Goal: Information Seeking & Learning: Learn about a topic

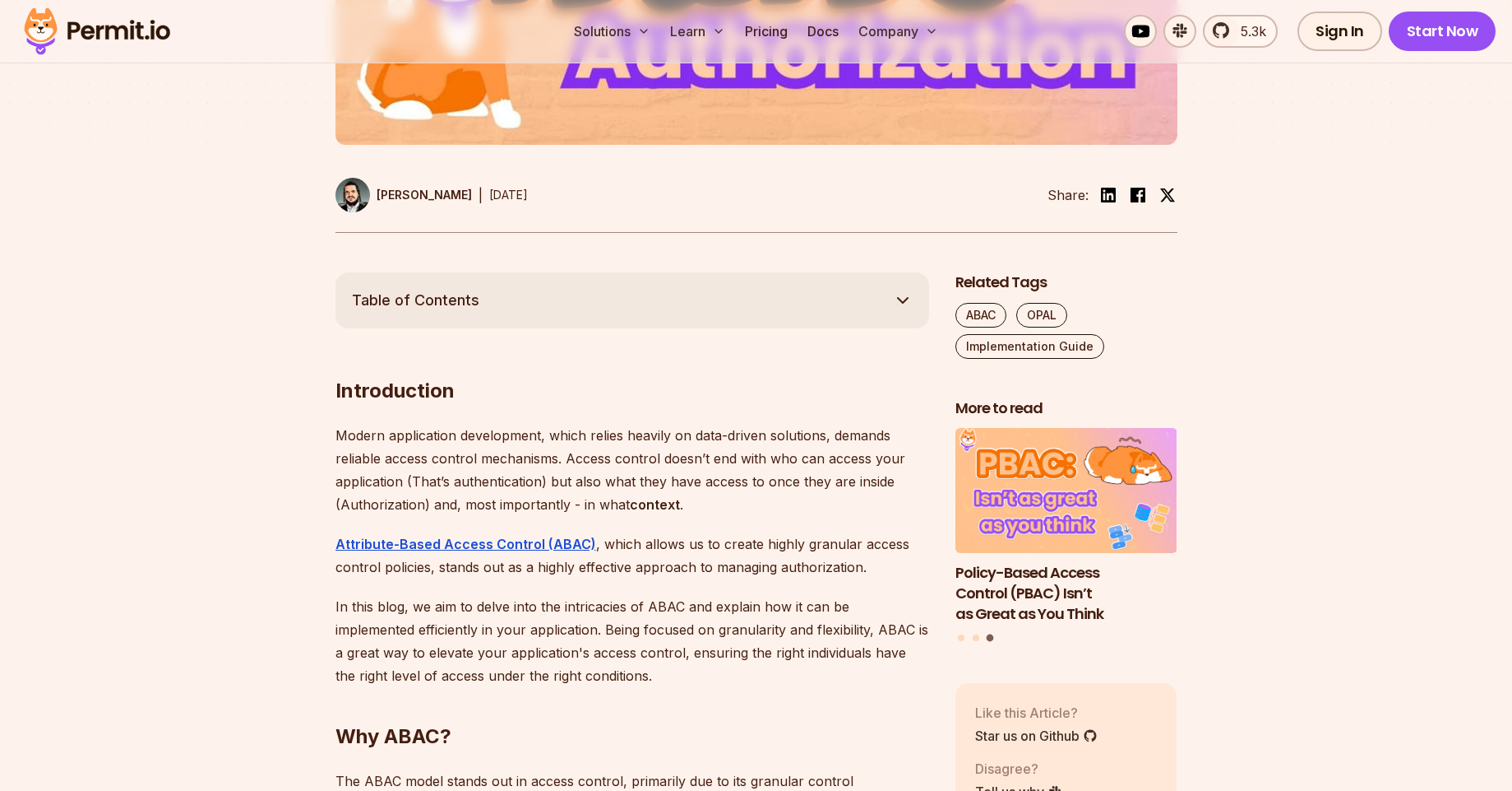
scroll to position [691, 0]
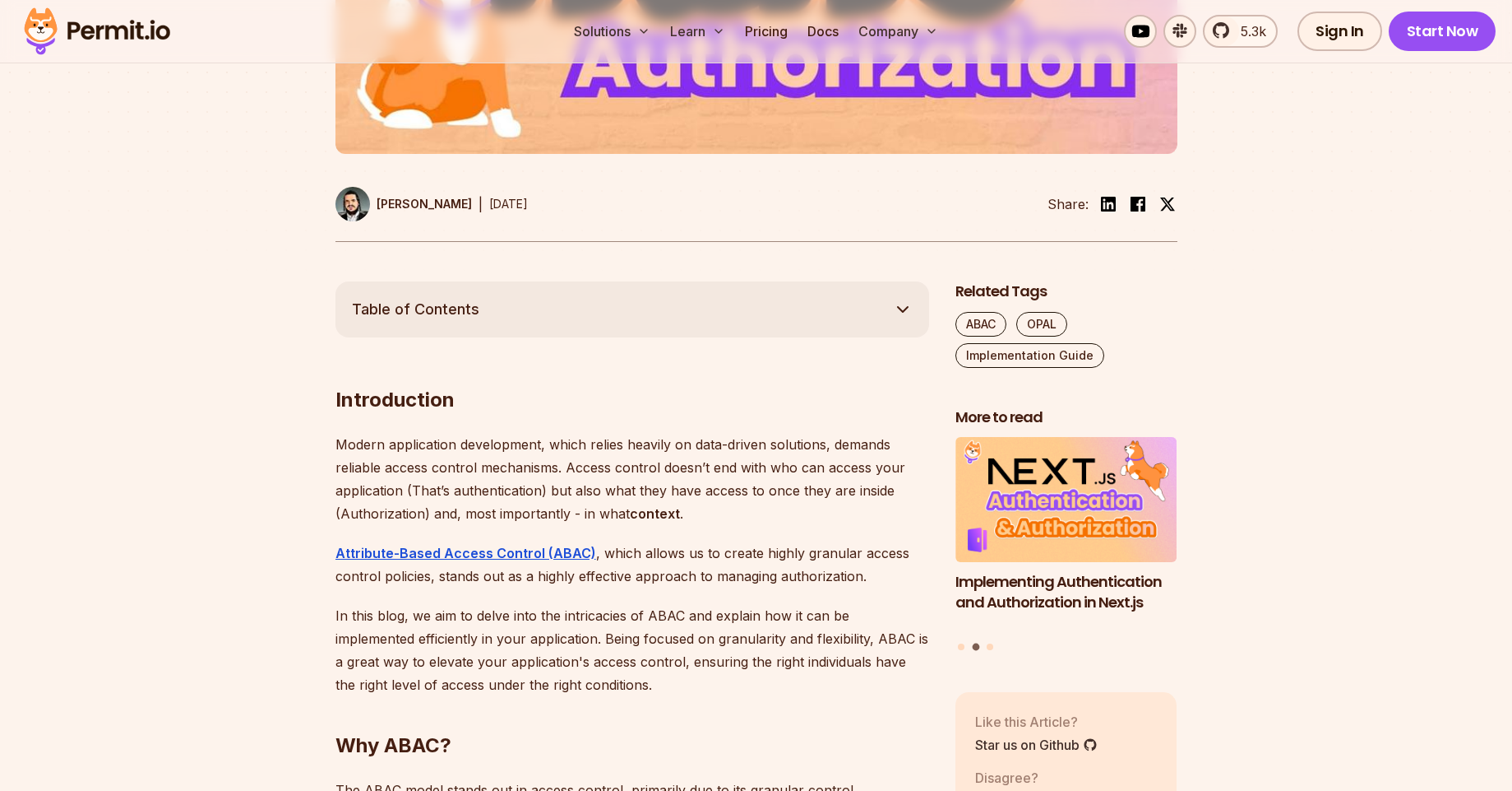
drag, startPoint x: 612, startPoint y: 371, endPoint x: 615, endPoint y: 554, distance: 183.0
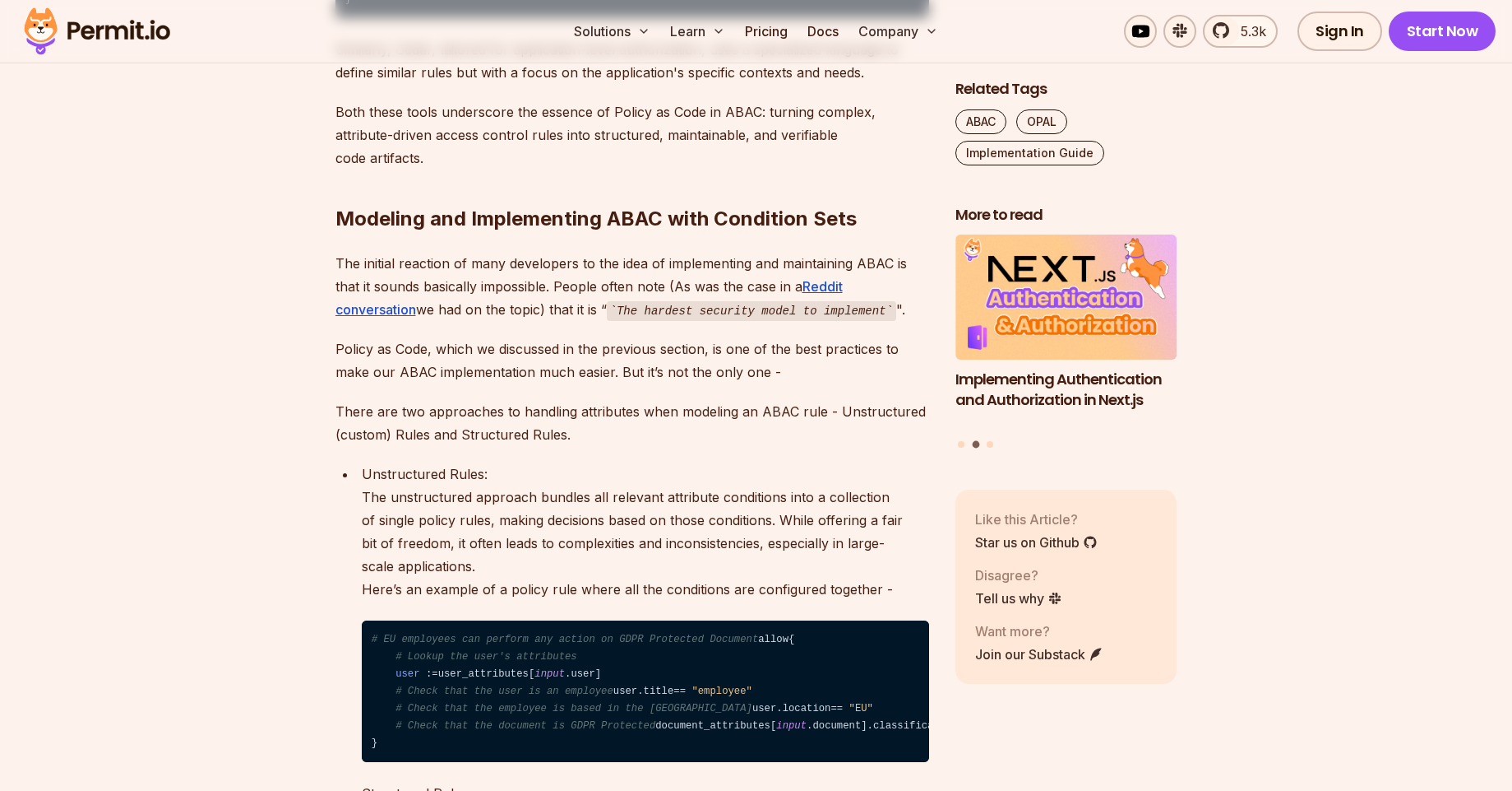
scroll to position [3455, 0]
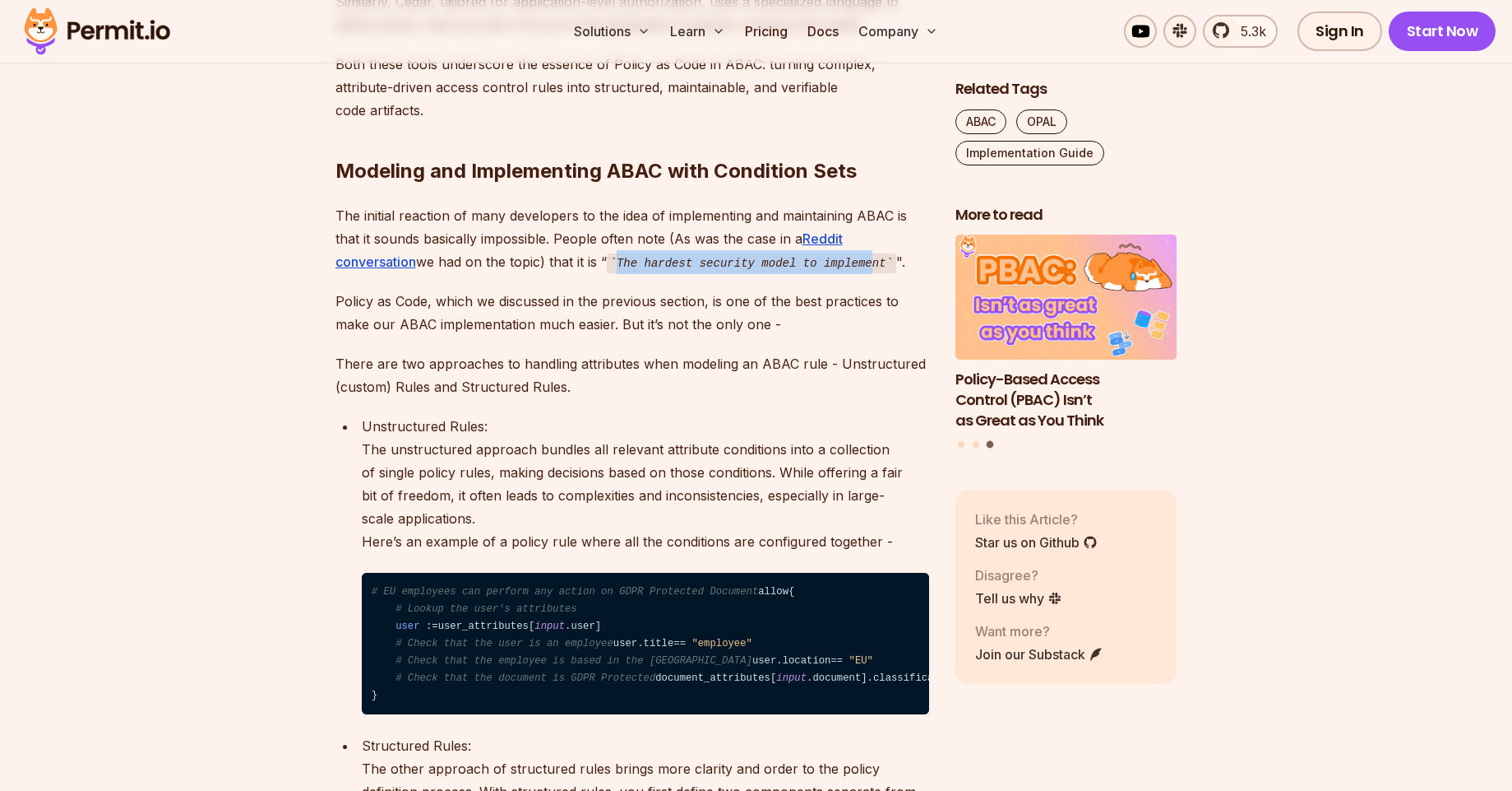
drag, startPoint x: 620, startPoint y: 500, endPoint x: 880, endPoint y: 500, distance: 260.0
click at [878, 273] on code "The hardest security model to implement" at bounding box center [752, 263] width 290 height 19
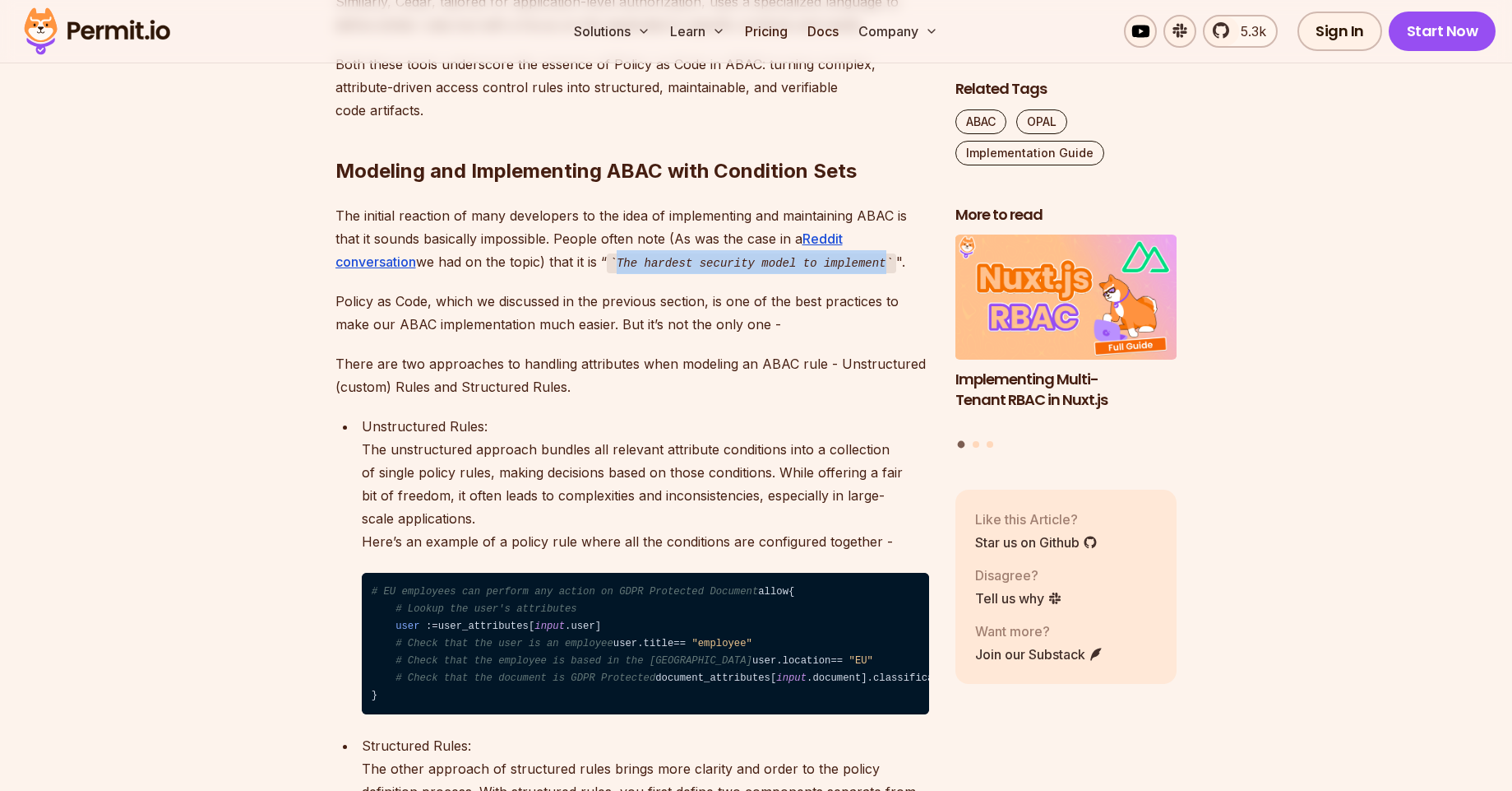
drag, startPoint x: 888, startPoint y: 506, endPoint x: 618, endPoint y: 514, distance: 270.1
click at [618, 273] on code "The hardest security model to implement" at bounding box center [752, 263] width 290 height 19
click at [620, 273] on code "The hardest security model to implement" at bounding box center [752, 263] width 290 height 19
drag, startPoint x: 620, startPoint y: 508, endPoint x: 860, endPoint y: 510, distance: 240.0
click at [860, 273] on code "The hardest security model to implement" at bounding box center [752, 263] width 290 height 19
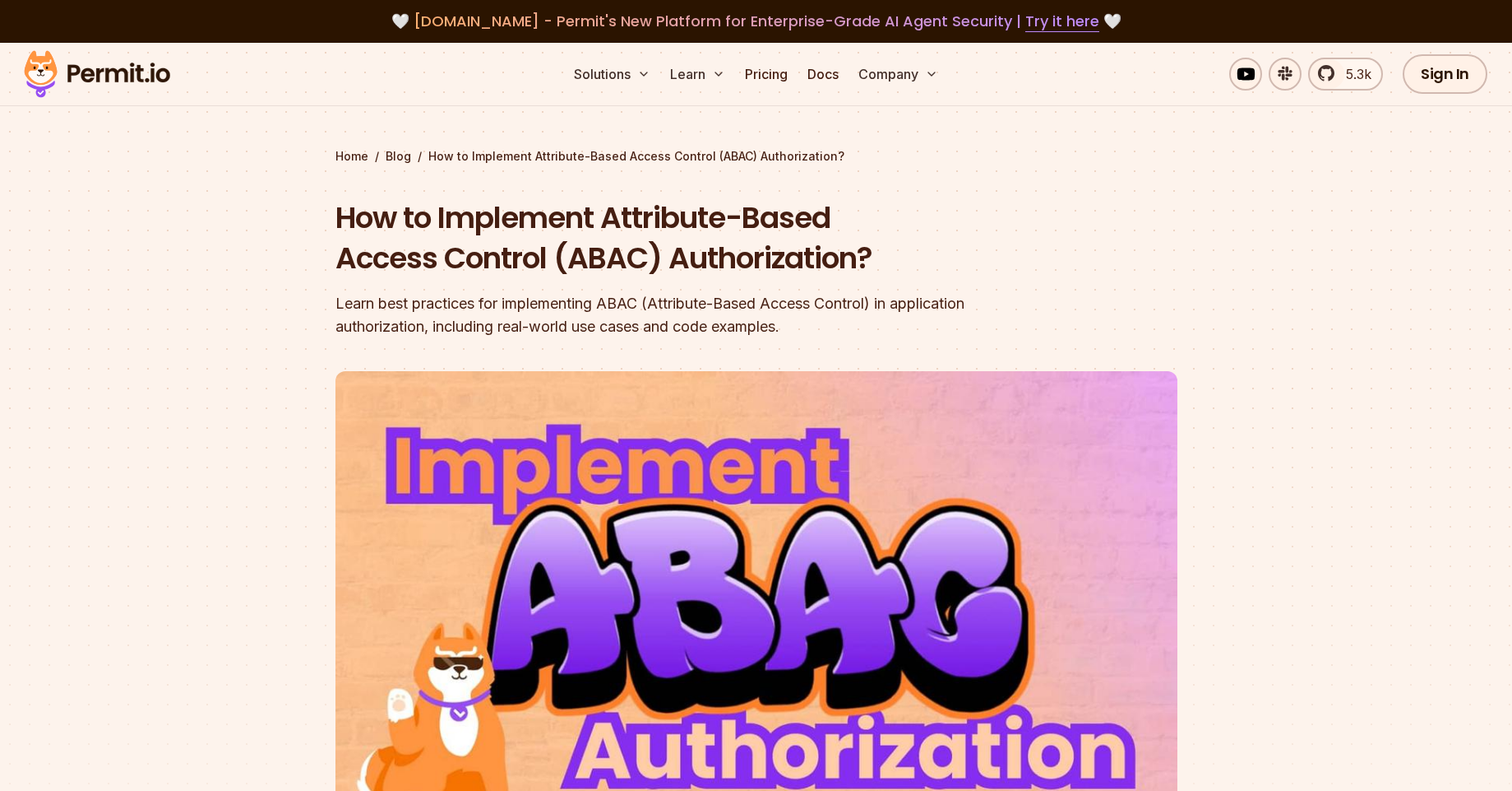
scroll to position [790, 0]
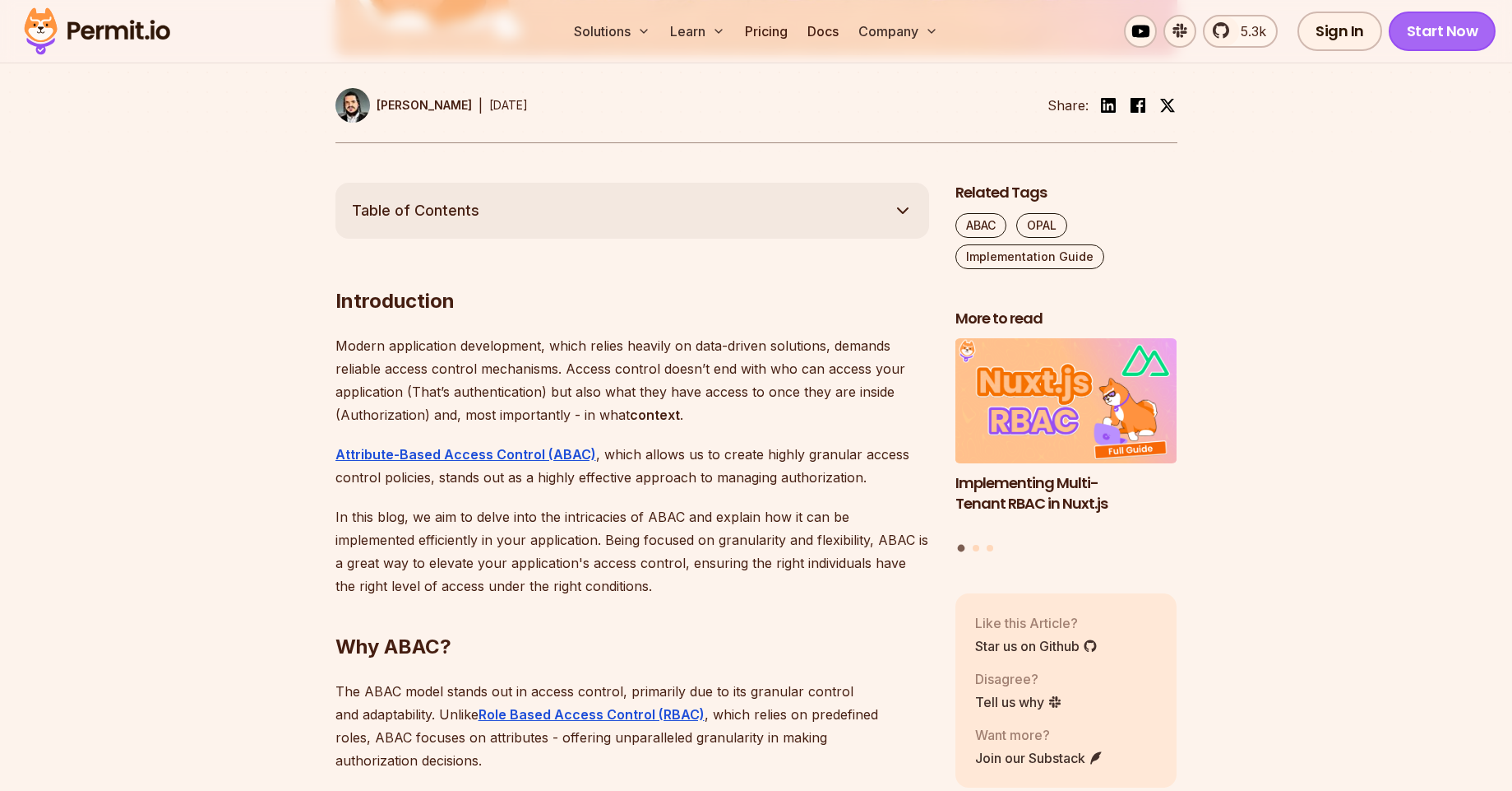
click at [1438, 39] on link "Start Now" at bounding box center [1443, 31] width 108 height 40
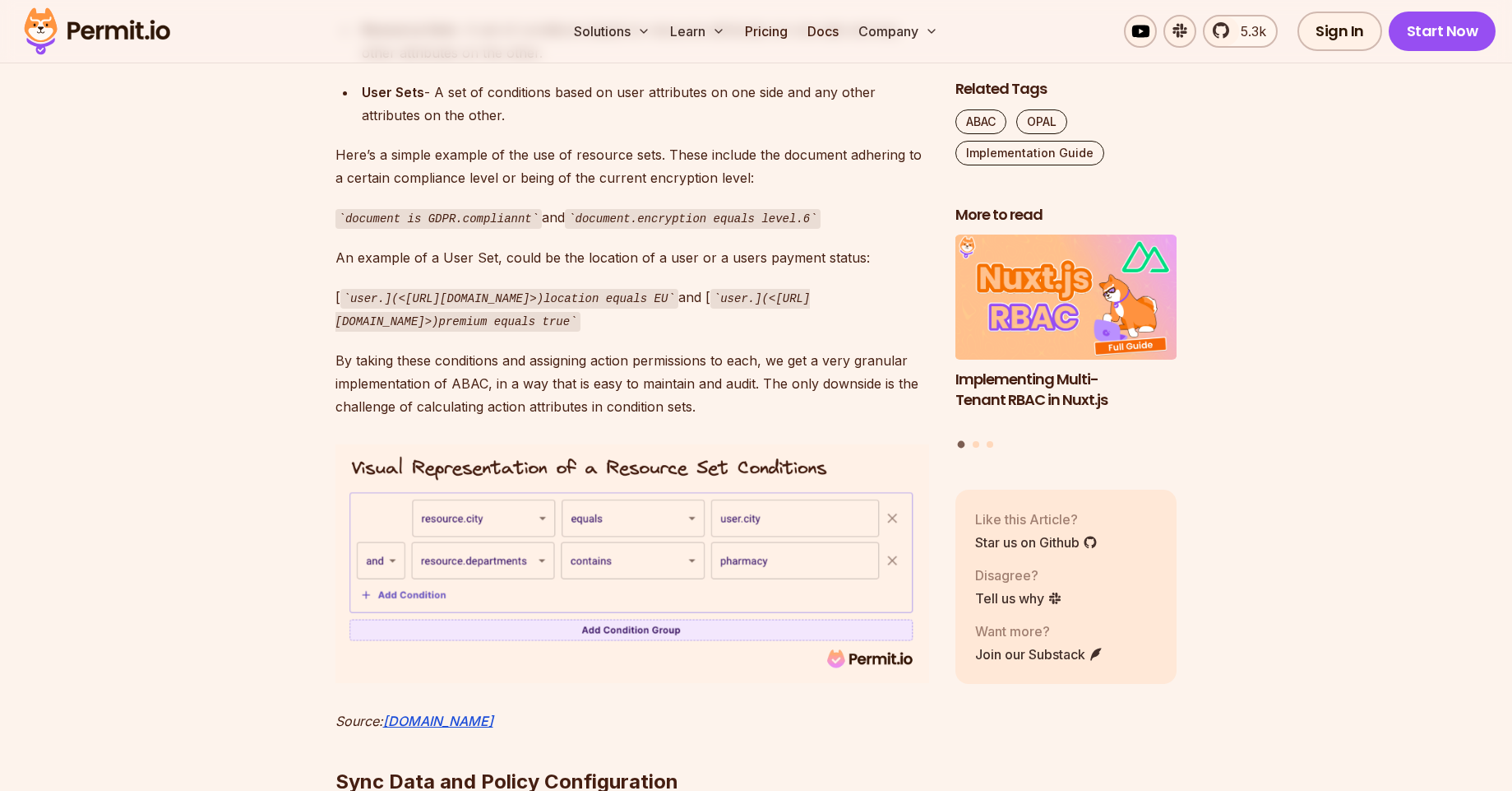
scroll to position [5430, 0]
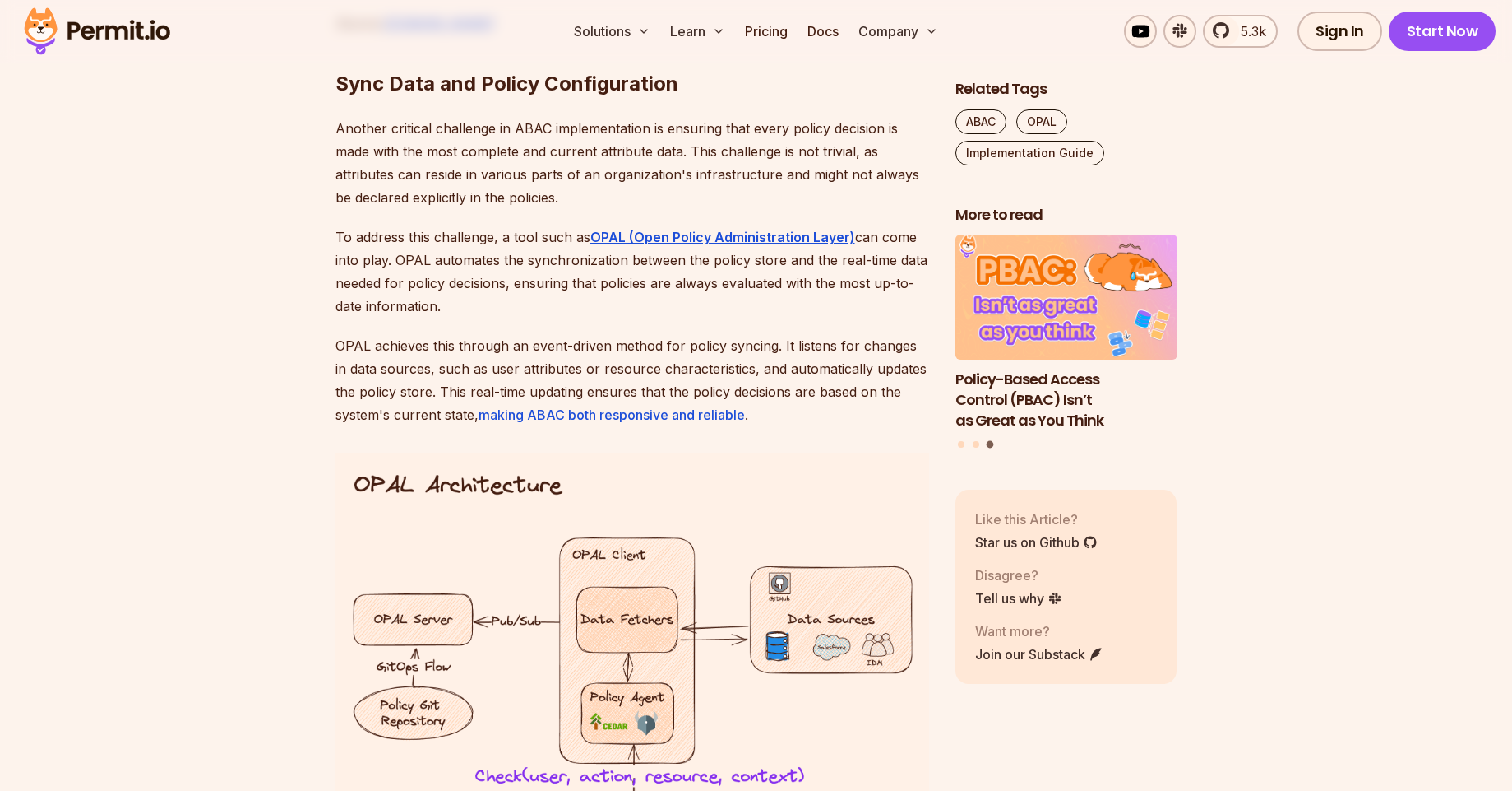
scroll to position [5951, 0]
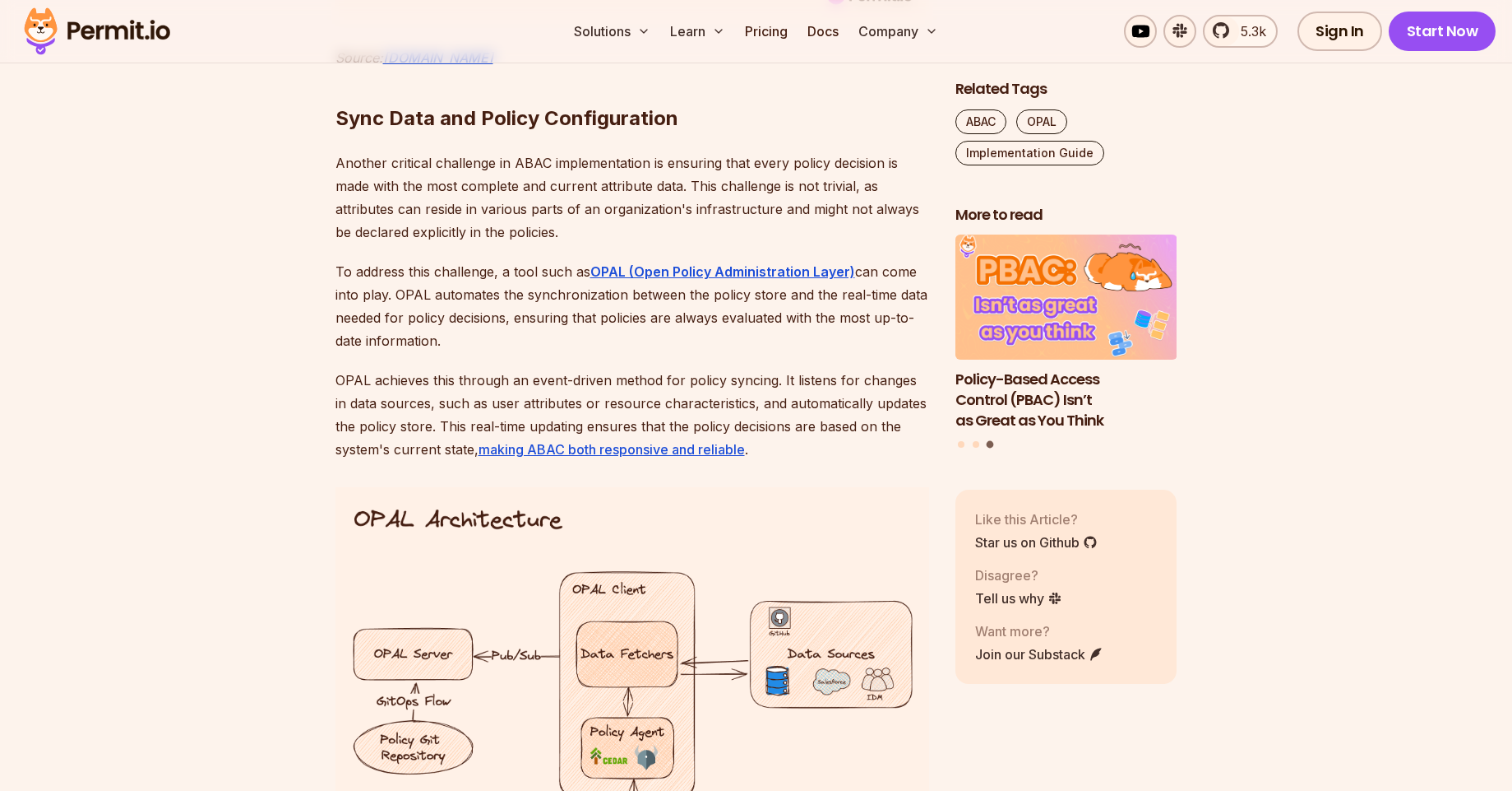
click at [118, 41] on img at bounding box center [97, 31] width 161 height 56
